Goal: Task Accomplishment & Management: Use online tool/utility

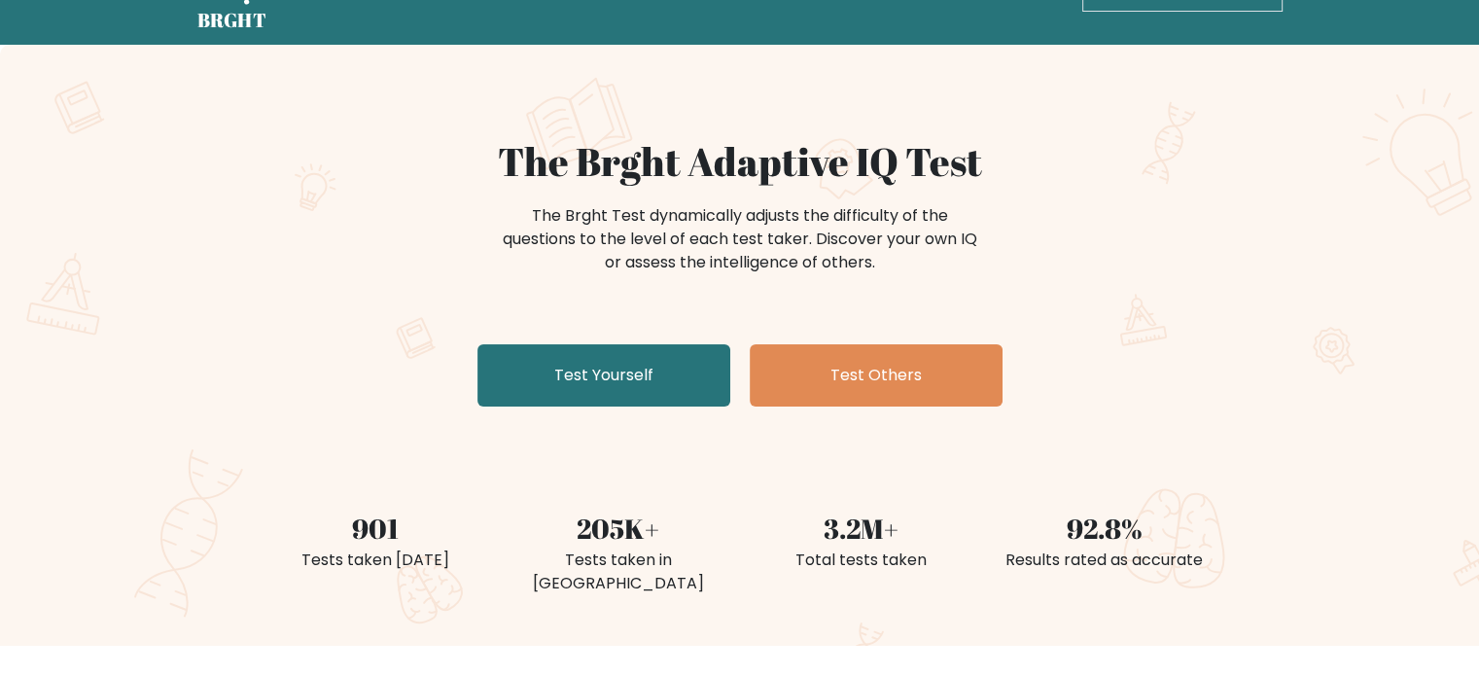
scroll to position [97, 0]
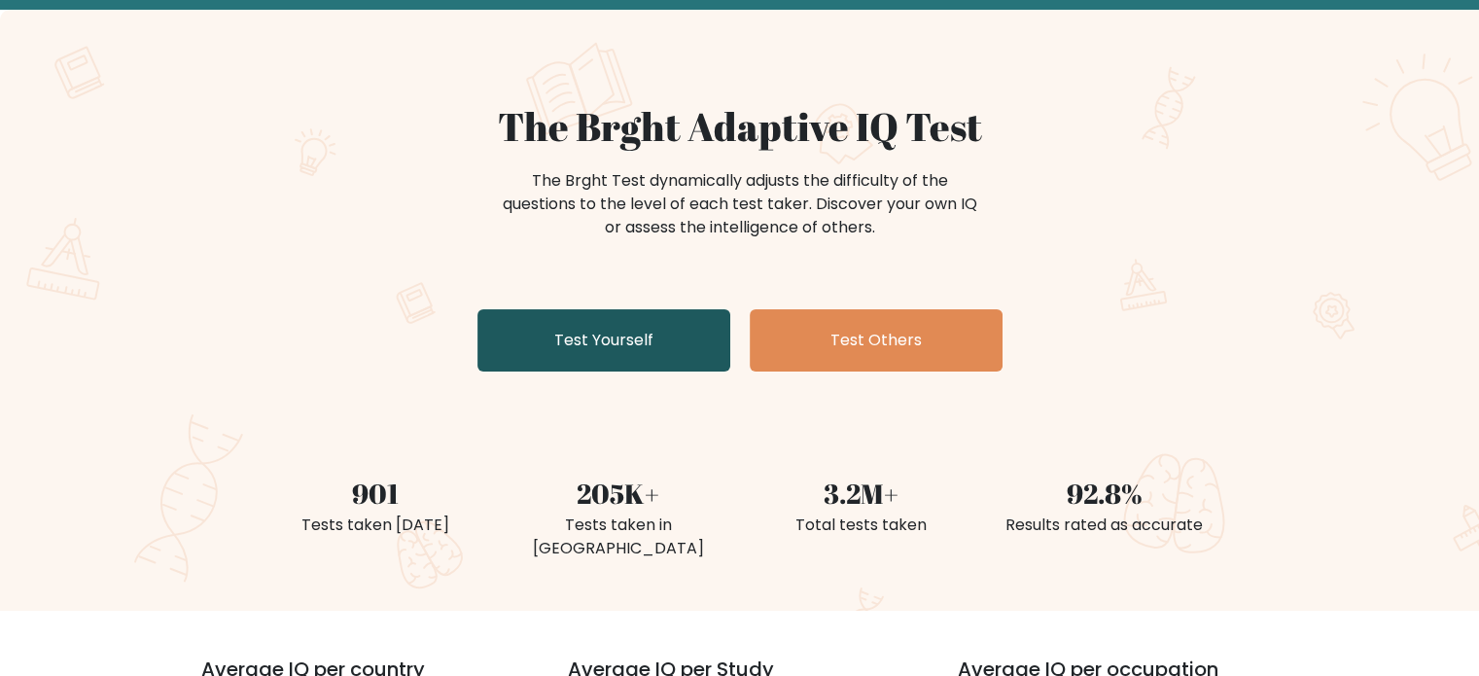
click at [627, 338] on link "Test Yourself" at bounding box center [604, 340] width 253 height 62
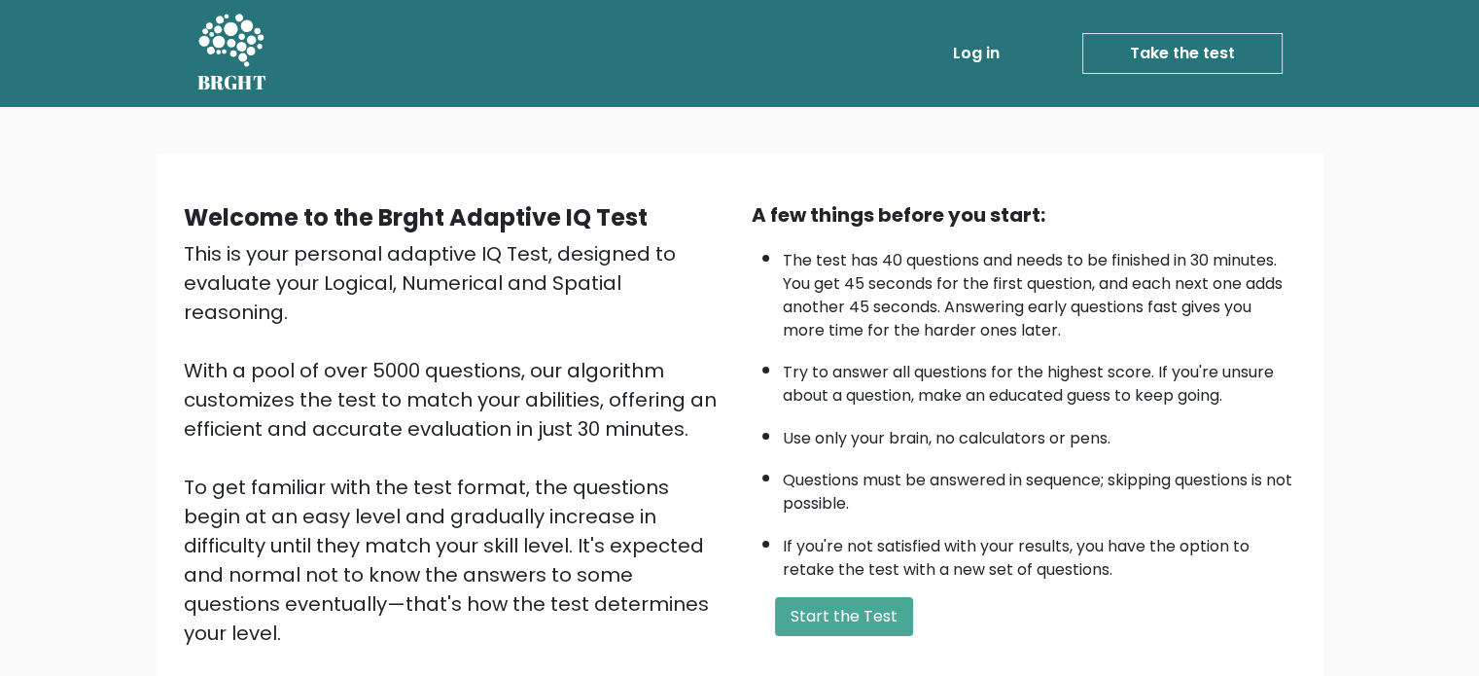
scroll to position [195, 0]
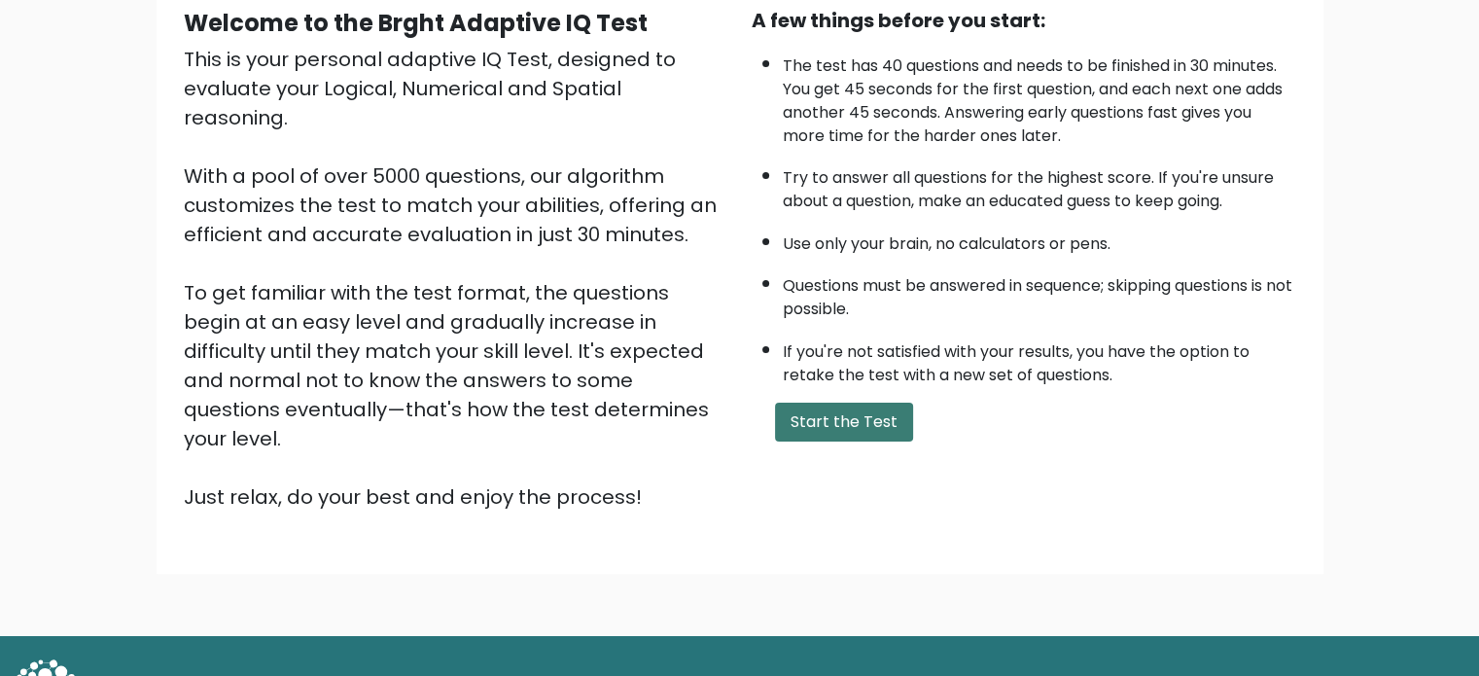
click at [872, 416] on button "Start the Test" at bounding box center [844, 422] width 138 height 39
